Goal: Task Accomplishment & Management: Manage account settings

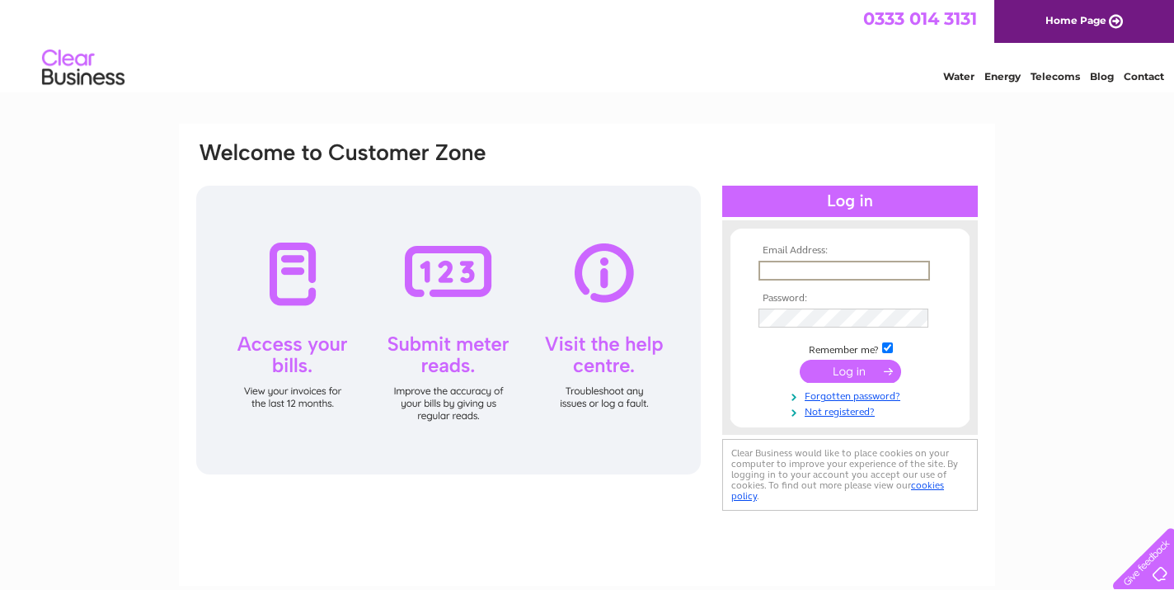
type input "[EMAIL_ADDRESS][DOMAIN_NAME]"
click at [850, 369] on input "submit" at bounding box center [850, 371] width 101 height 23
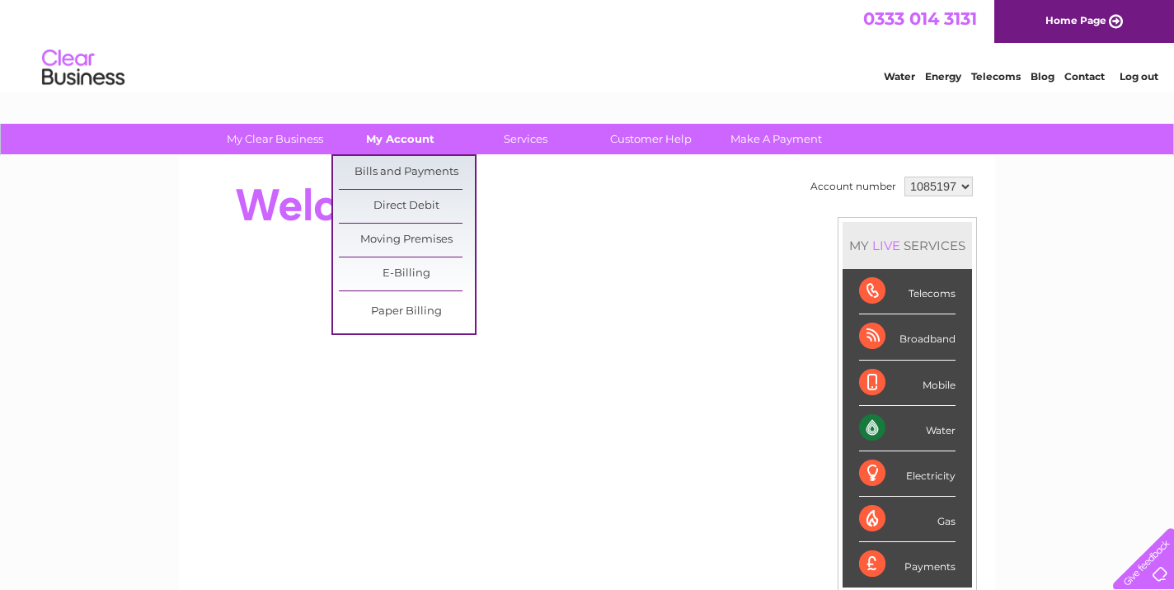
click at [418, 124] on link "My Account" at bounding box center [400, 139] width 136 height 31
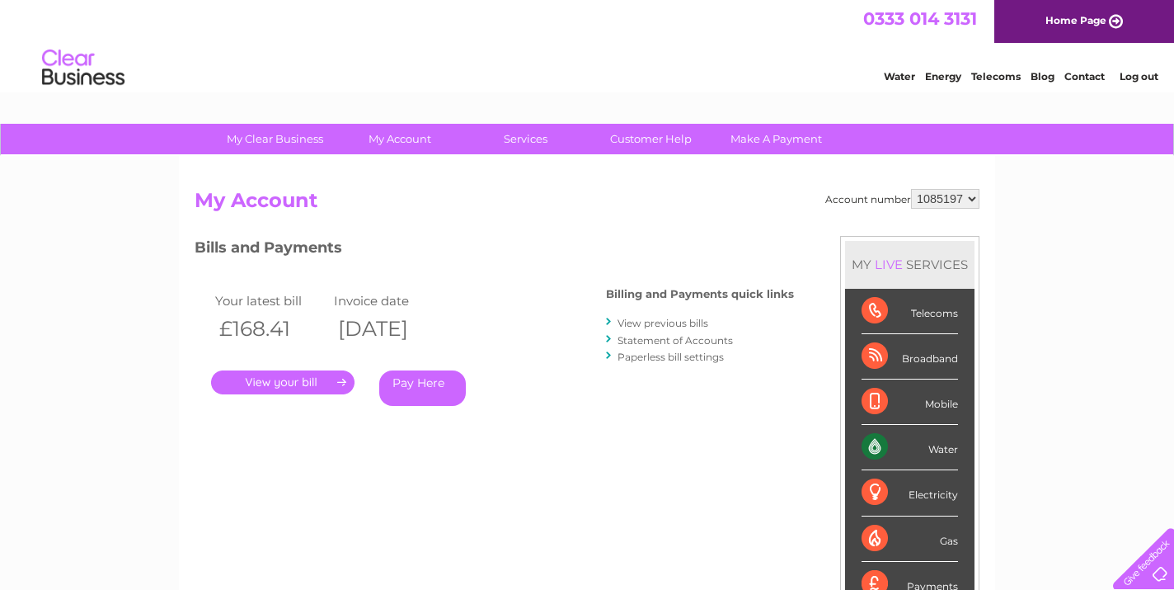
click at [303, 379] on link "." at bounding box center [282, 382] width 143 height 24
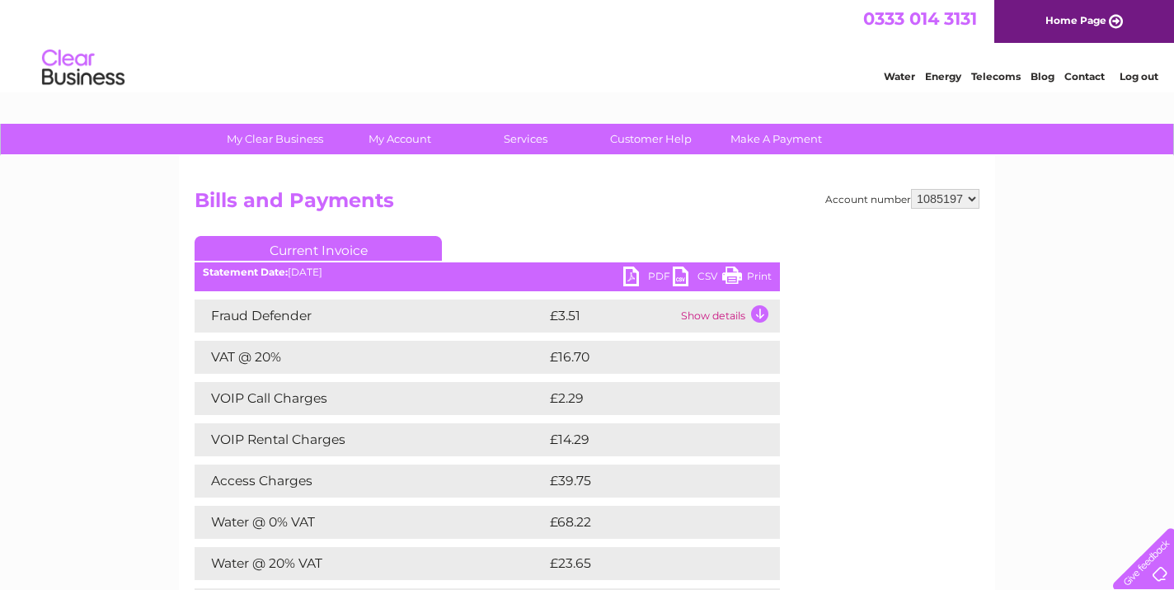
click at [649, 271] on link "PDF" at bounding box center [647, 278] width 49 height 24
